Goal: Information Seeking & Learning: Learn about a topic

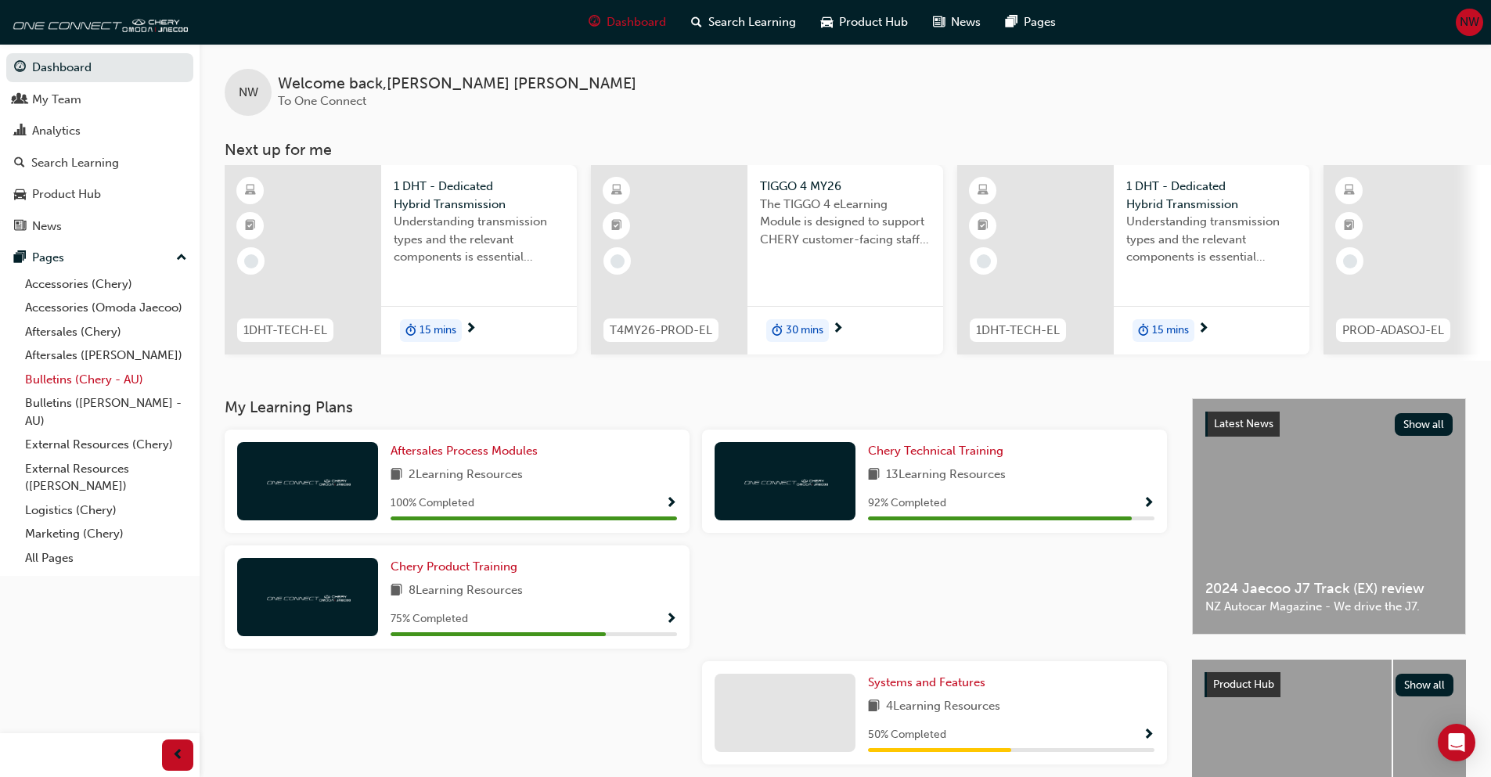
click at [91, 377] on link "Bulletins (Chery - AU)" at bounding box center [106, 380] width 175 height 24
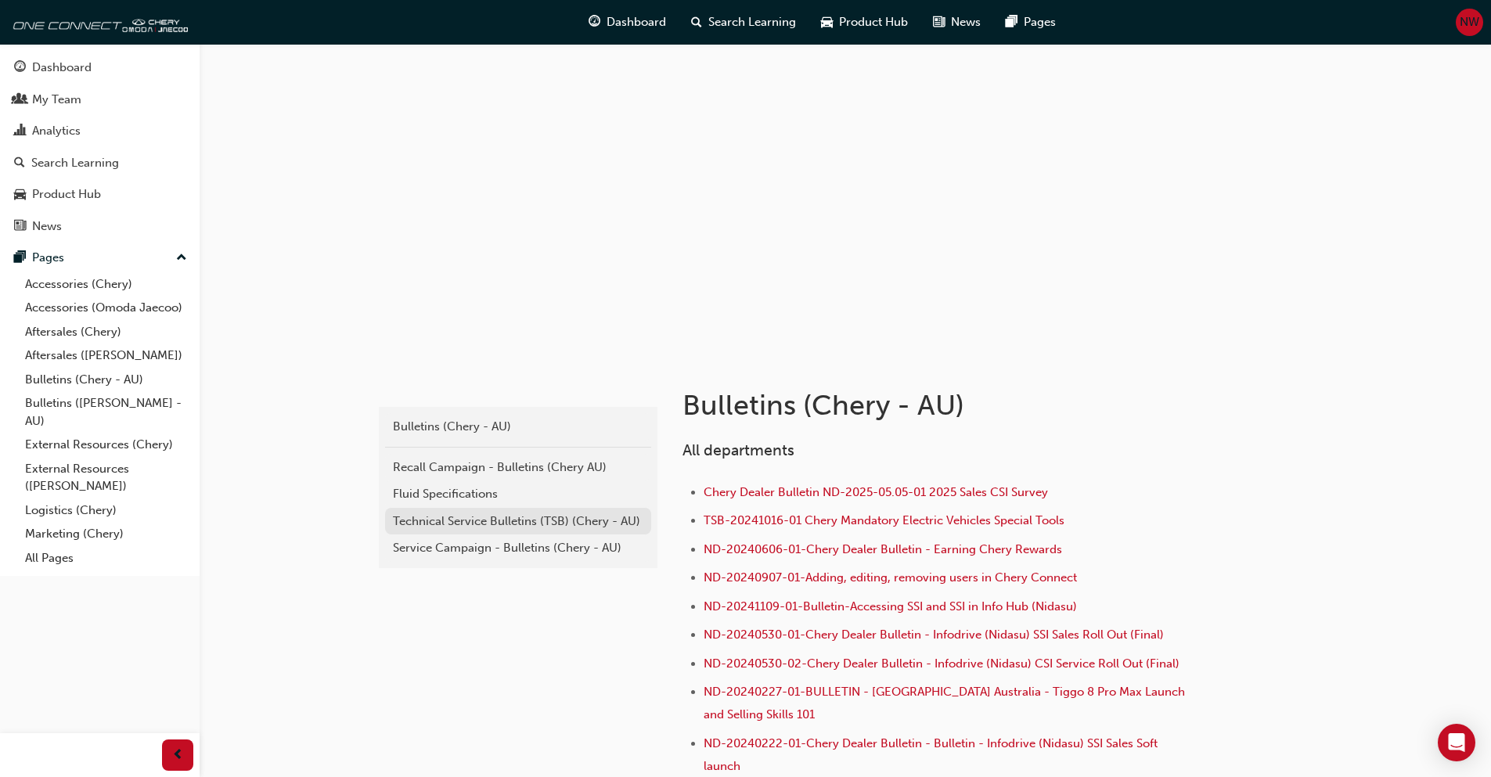
click at [494, 514] on div "Technical Service Bulletins (TSB) (Chery - AU)" at bounding box center [518, 522] width 250 height 18
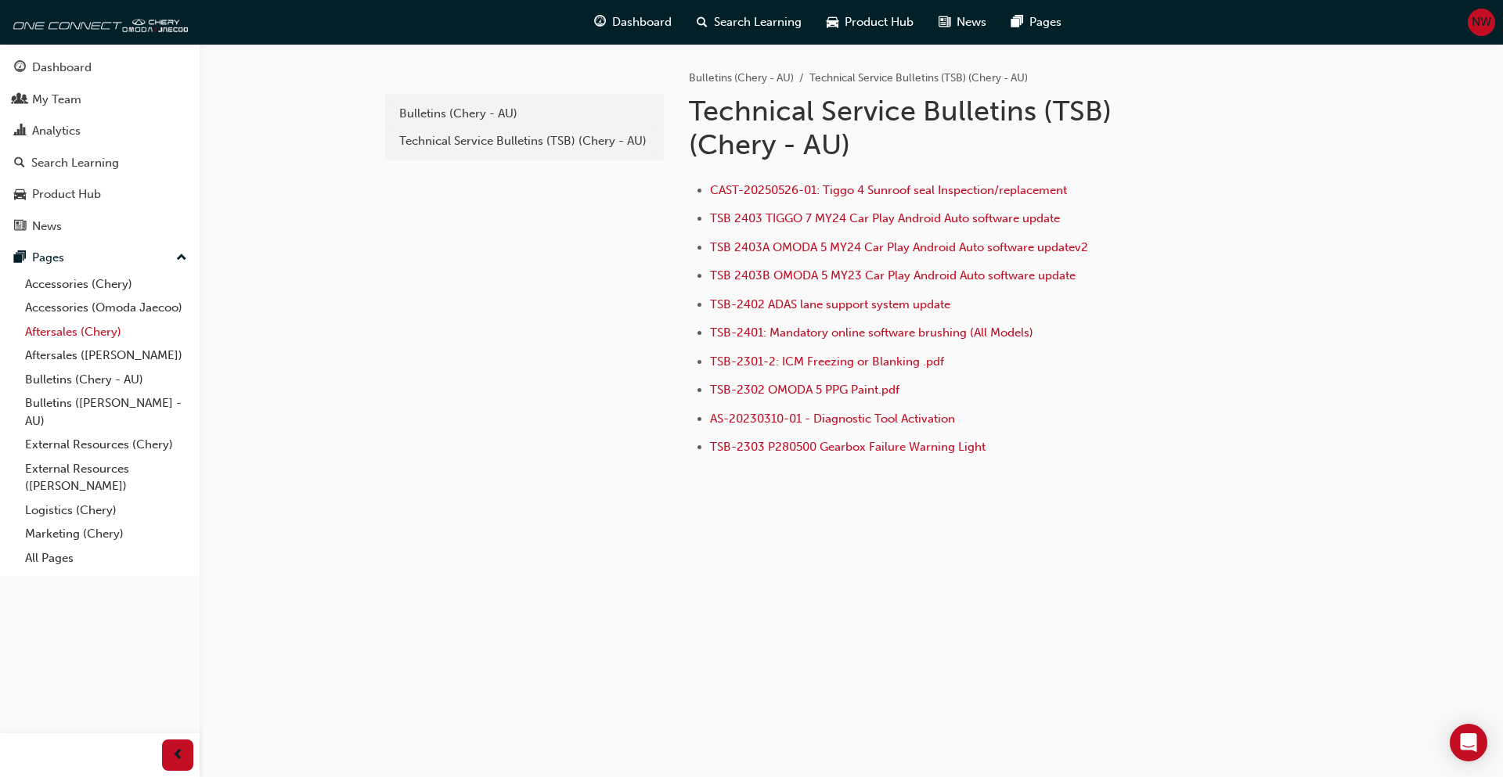
click at [71, 337] on link "Aftersales (Chery)" at bounding box center [106, 332] width 175 height 24
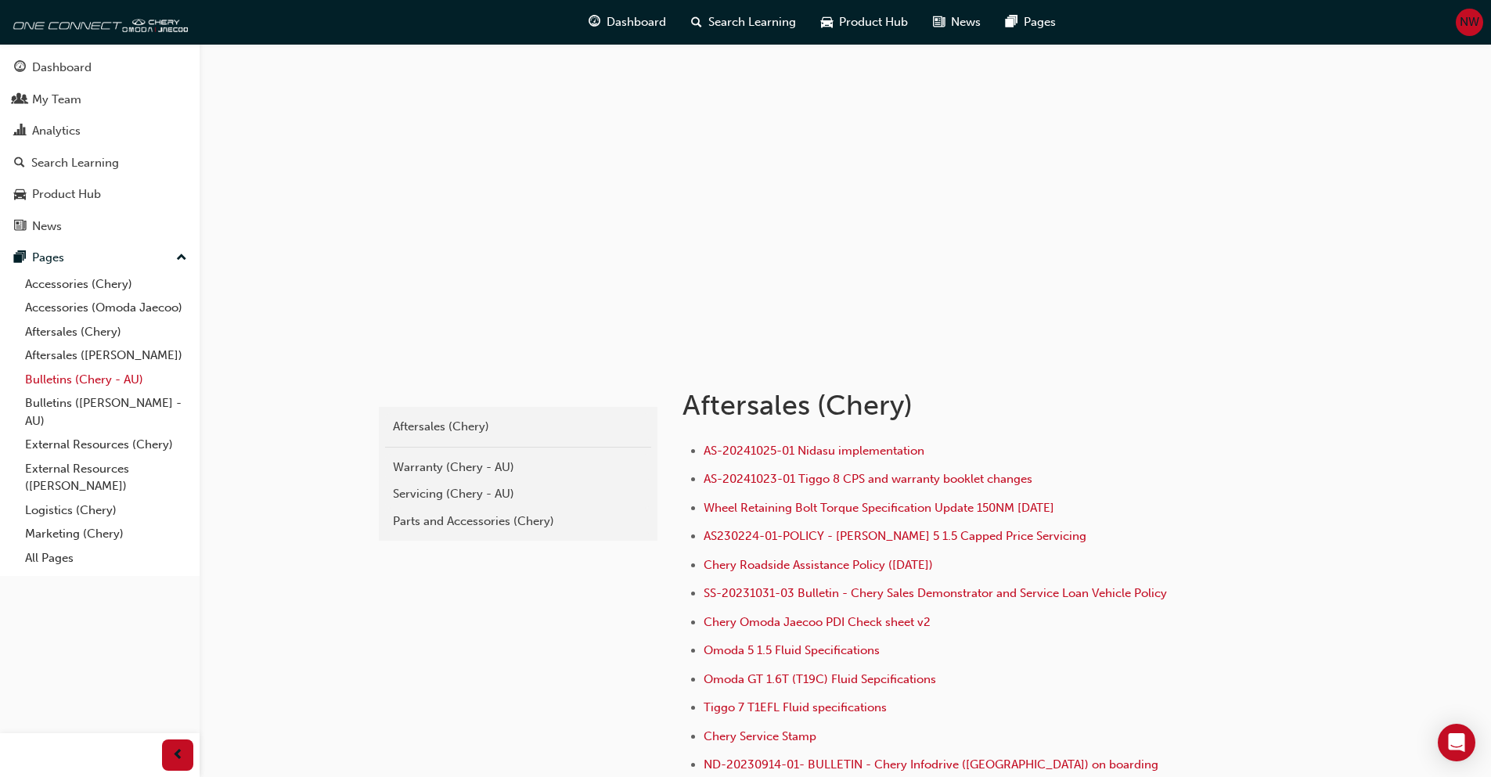
drag, startPoint x: 80, startPoint y: 373, endPoint x: 103, endPoint y: 385, distance: 26.3
click at [81, 375] on link "Bulletins (Chery - AU)" at bounding box center [106, 380] width 175 height 24
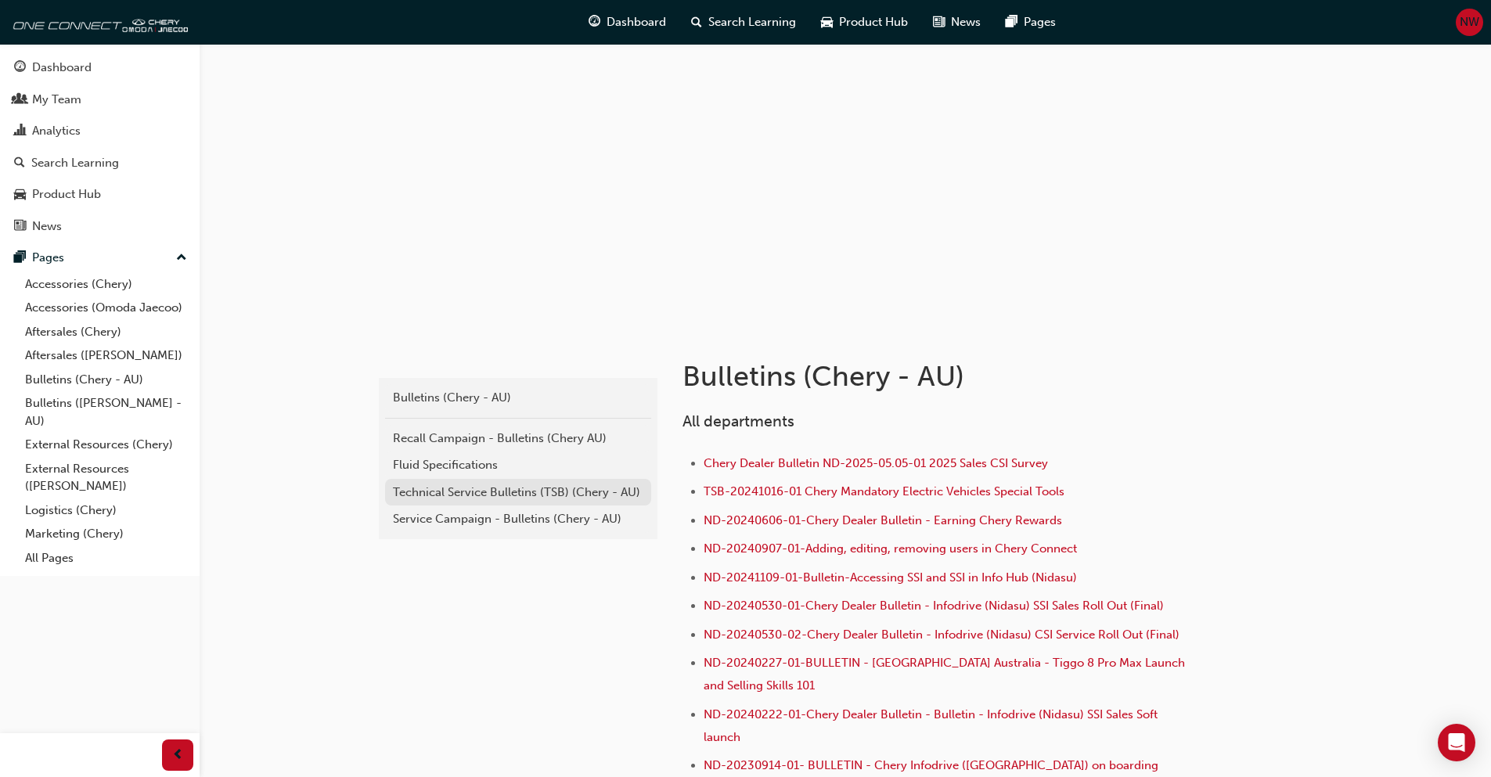
scroll to position [78, 0]
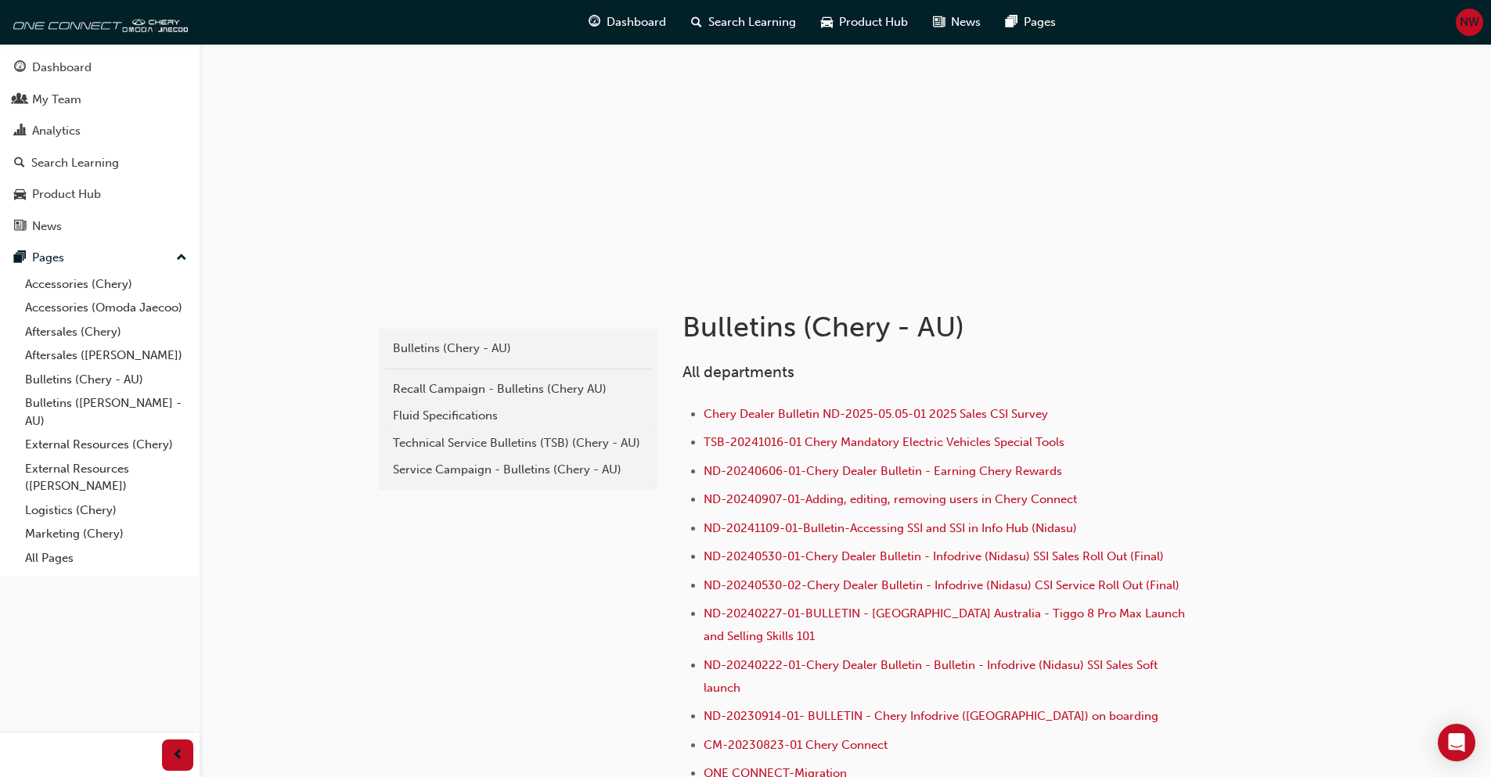
click at [510, 389] on div "Recall Campaign - Bulletins (Chery AU)" at bounding box center [518, 389] width 250 height 18
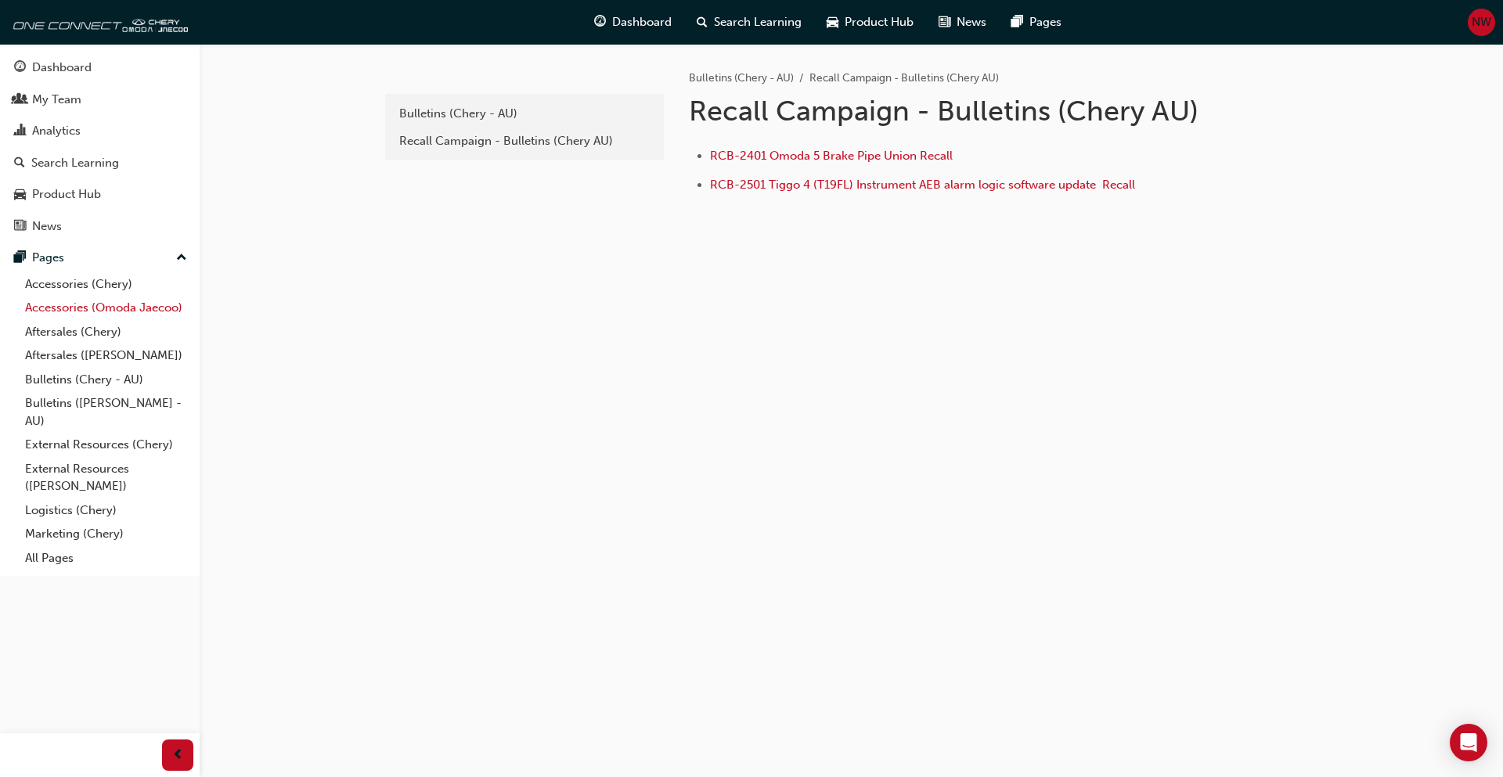
click at [71, 309] on link "Accessories (Omoda Jaecoo)" at bounding box center [106, 308] width 175 height 24
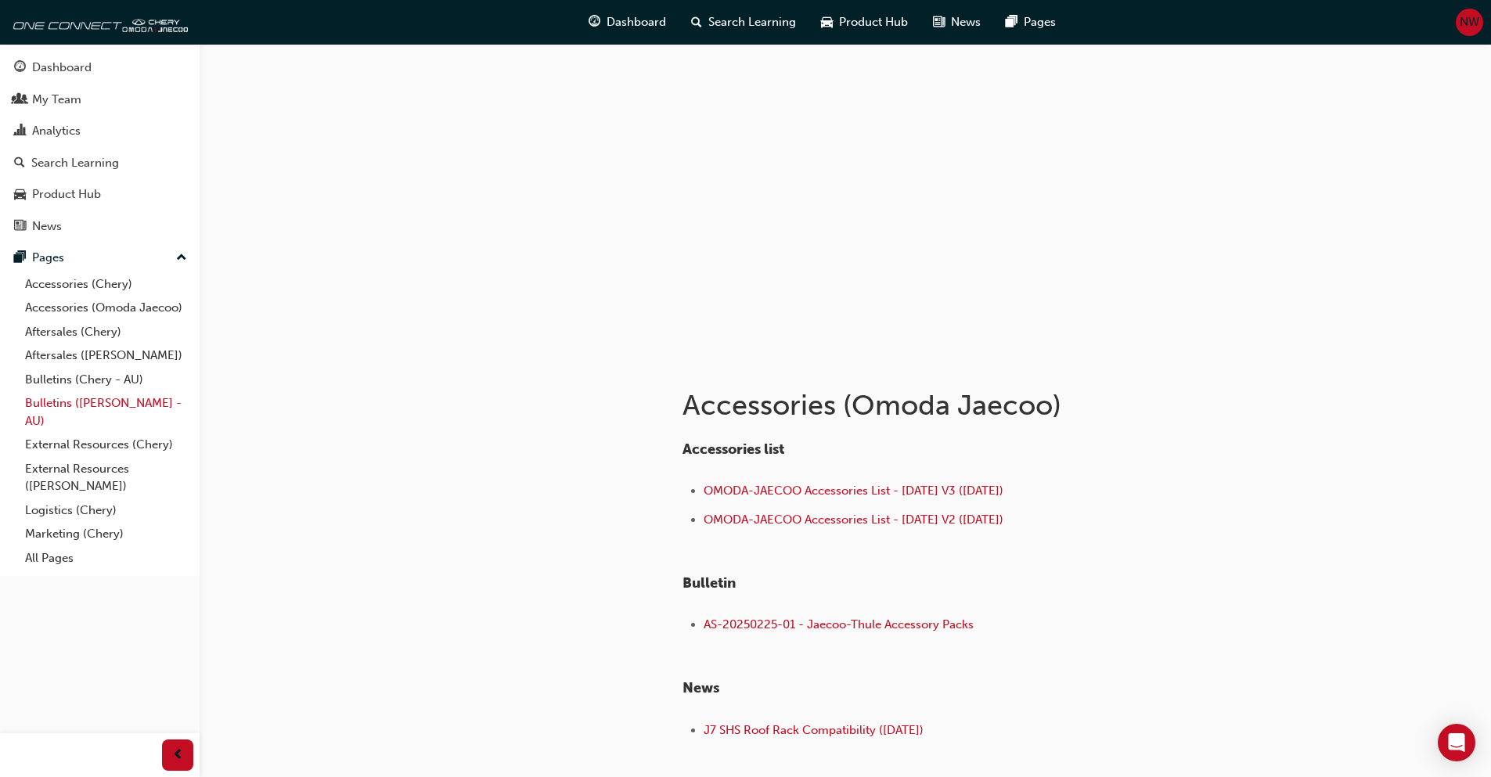
click at [67, 393] on link "Bulletins ([PERSON_NAME] - AU)" at bounding box center [106, 411] width 175 height 41
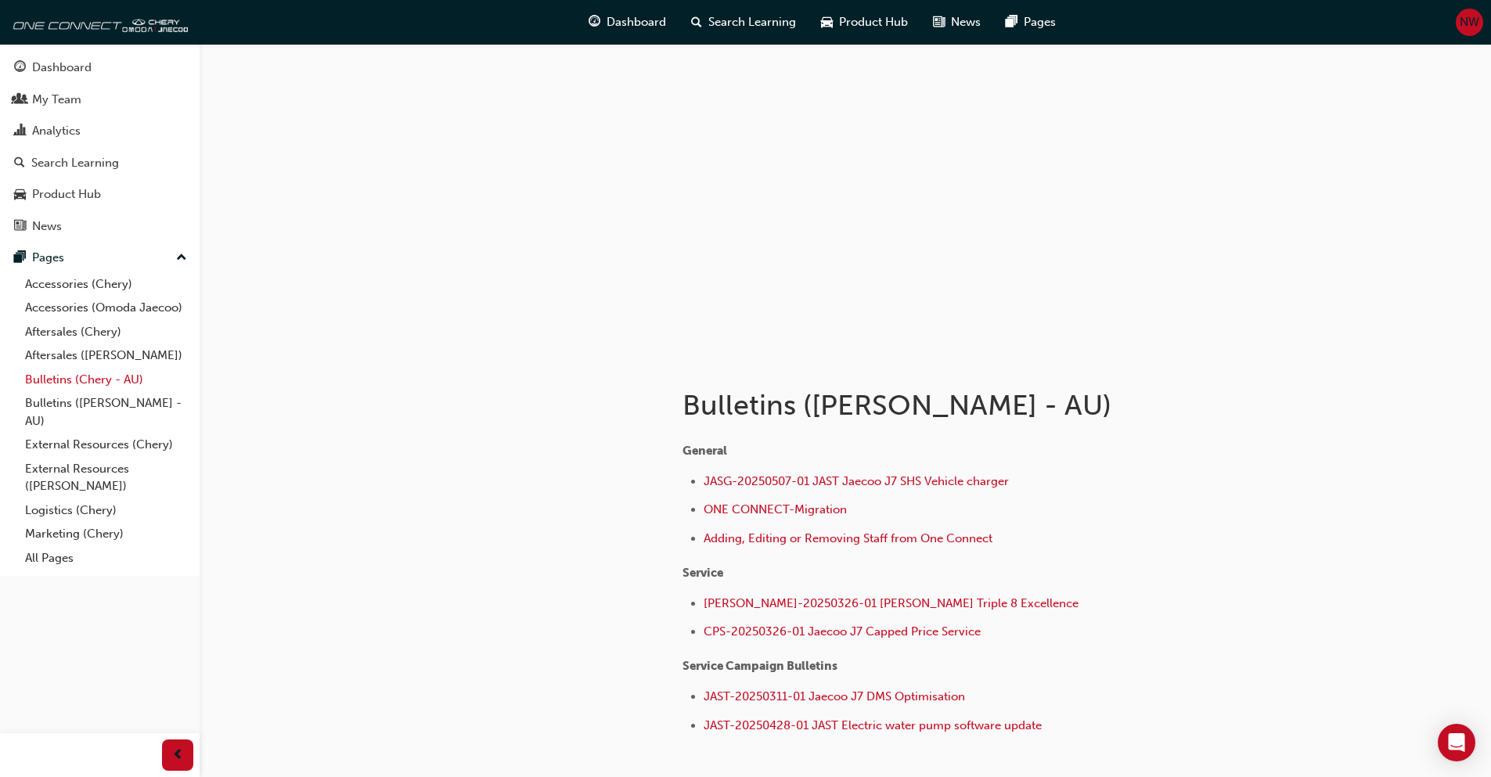
click at [82, 389] on link "Bulletins (Chery - AU)" at bounding box center [106, 380] width 175 height 24
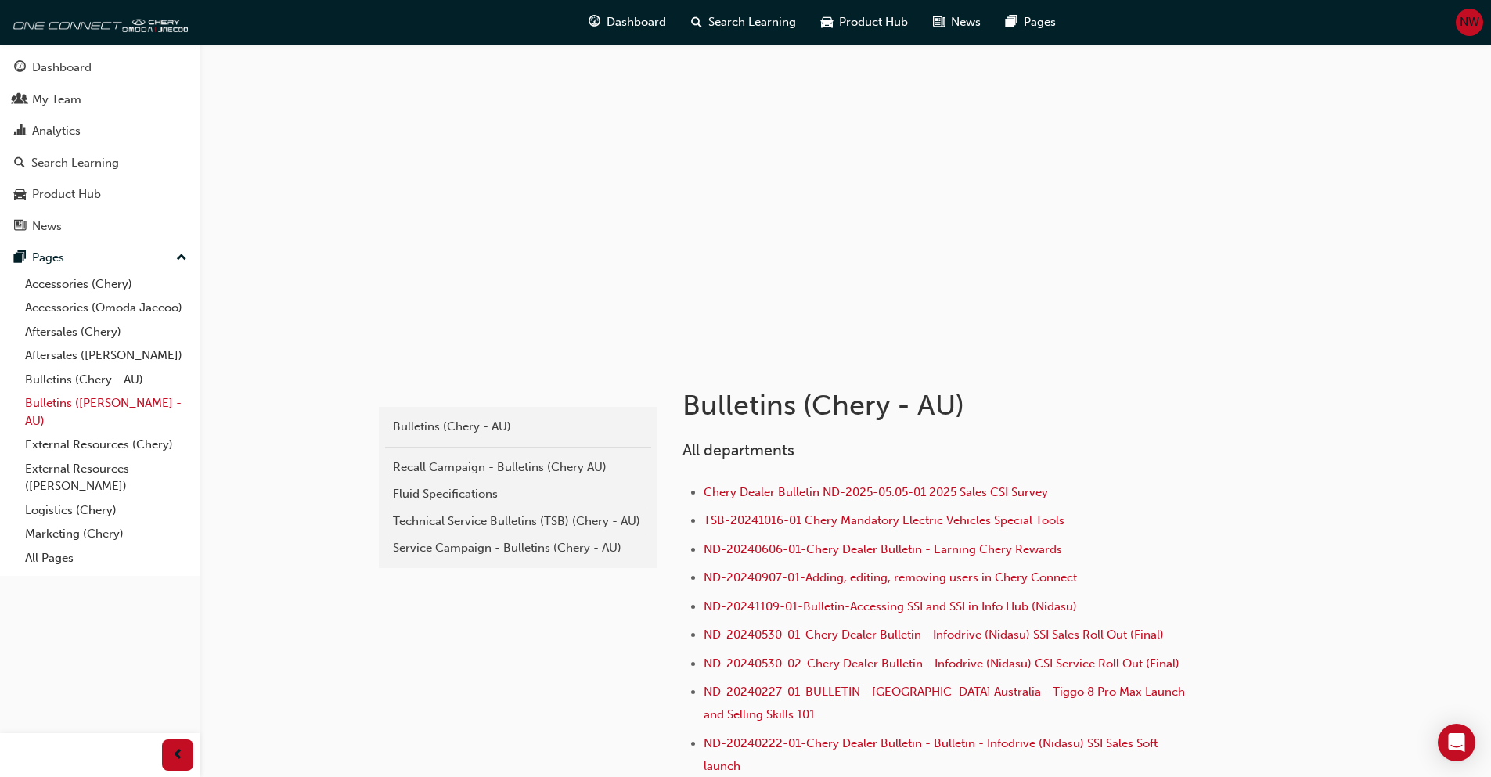
click at [88, 406] on link "Bulletins ([PERSON_NAME] - AU)" at bounding box center [106, 411] width 175 height 41
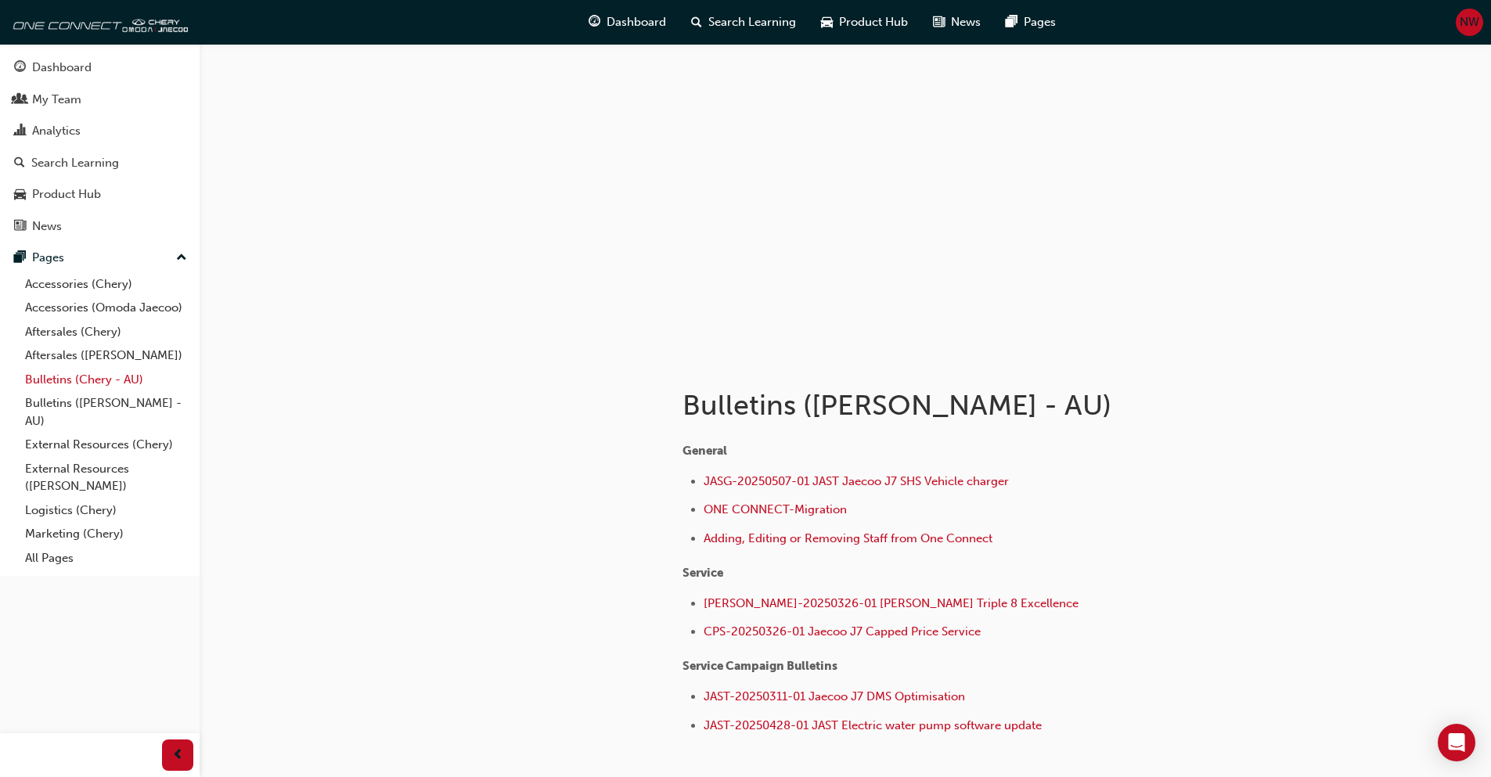
click at [75, 380] on link "Bulletins (Chery - AU)" at bounding box center [106, 380] width 175 height 24
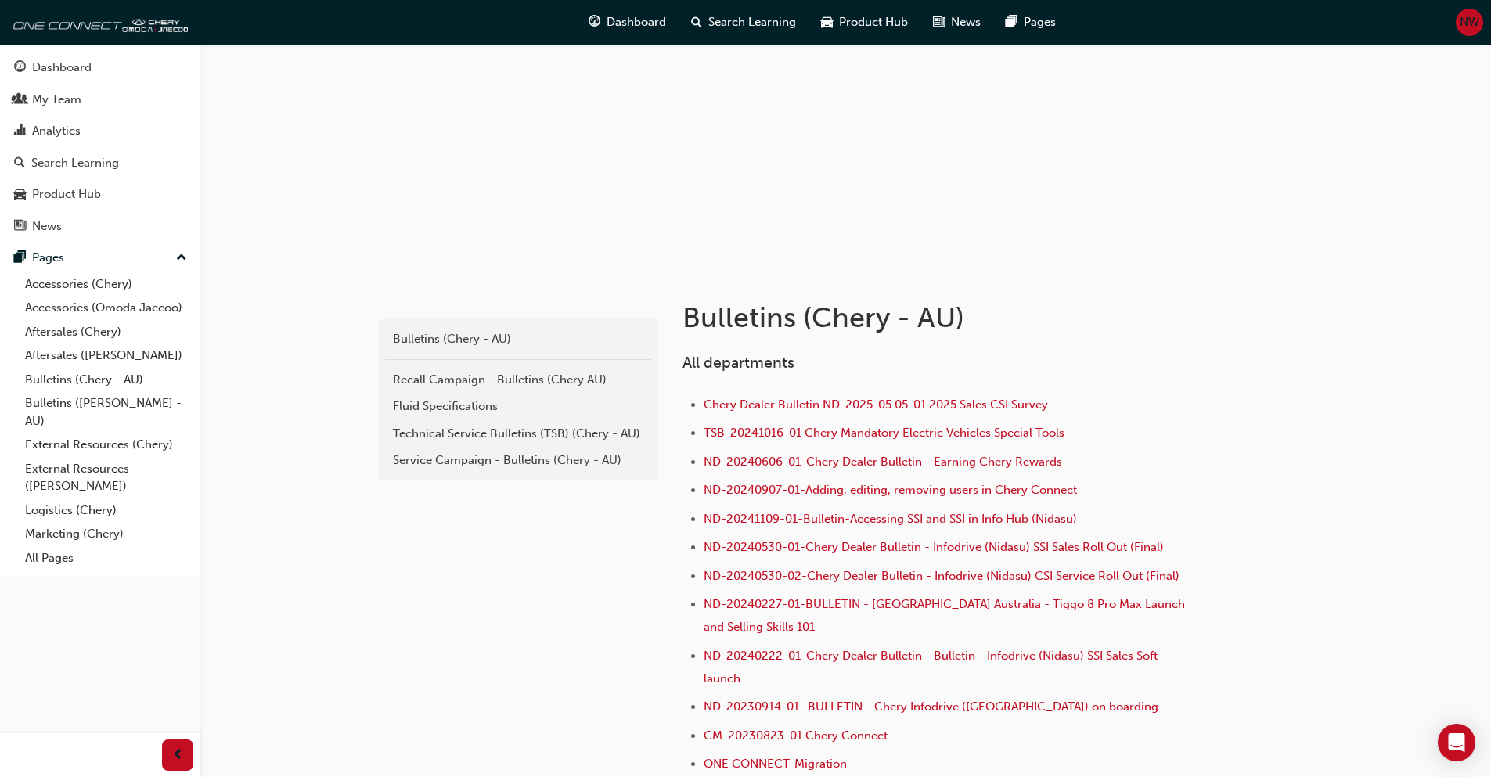
scroll to position [235, 0]
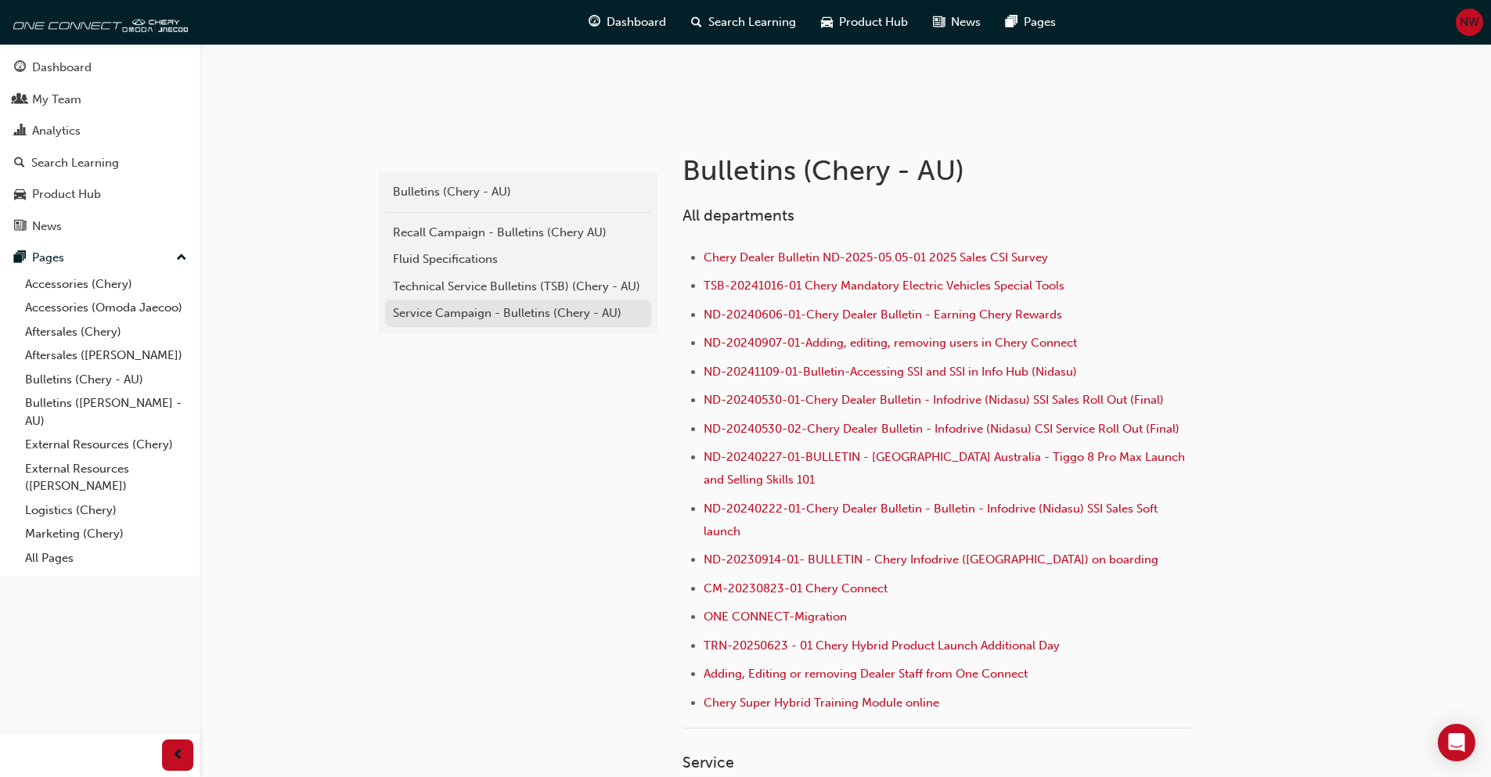
click at [465, 322] on div "Service Campaign - Bulletins (Chery - AU)" at bounding box center [518, 313] width 250 height 18
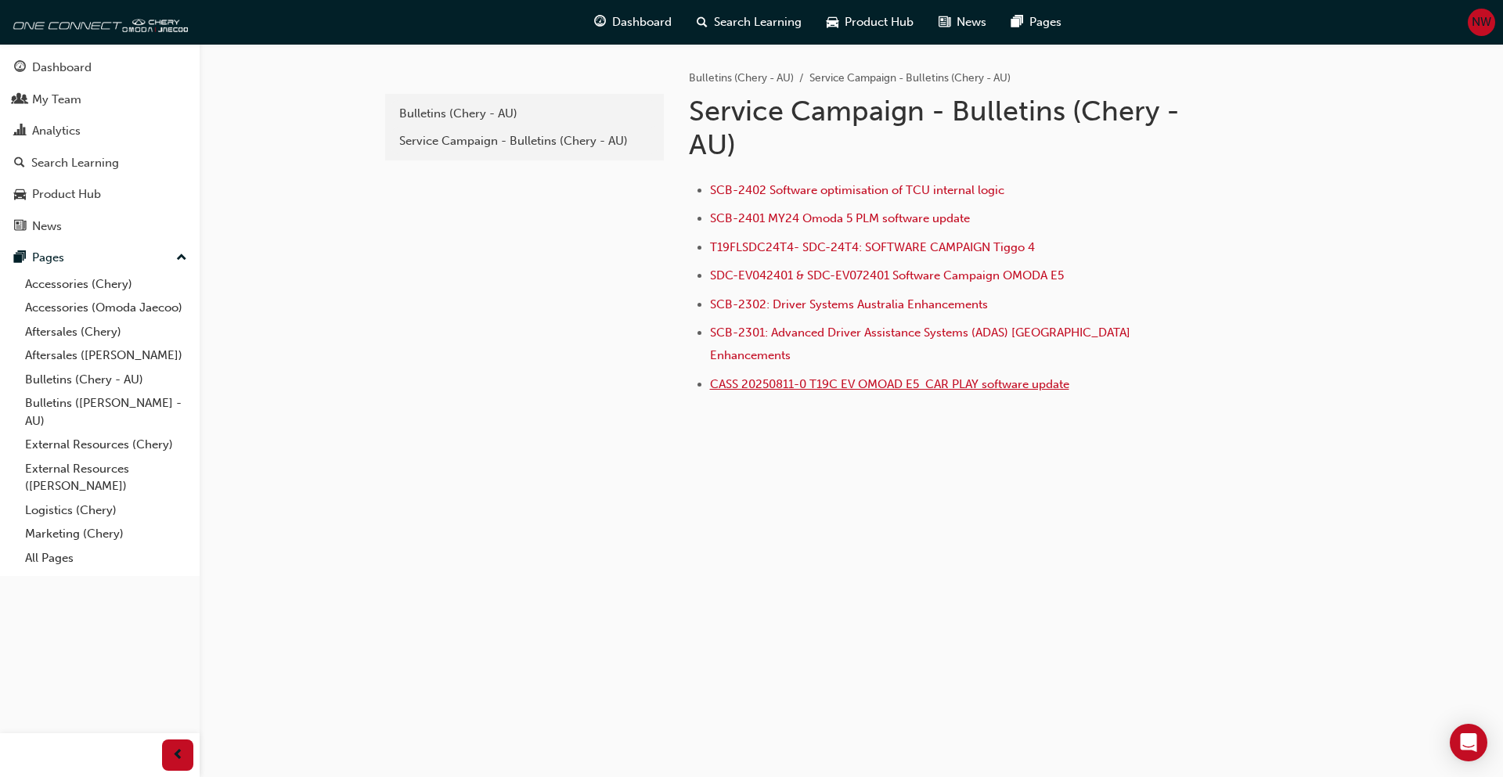
click at [842, 377] on span "CASS 20250811-0 T19C EV OMOAD E5 CAR PLAY software update" at bounding box center [889, 384] width 359 height 14
